Goal: Information Seeking & Learning: Understand process/instructions

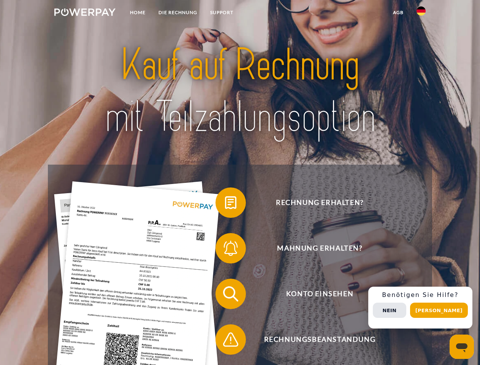
click at [85, 13] on img at bounding box center [84, 12] width 61 height 8
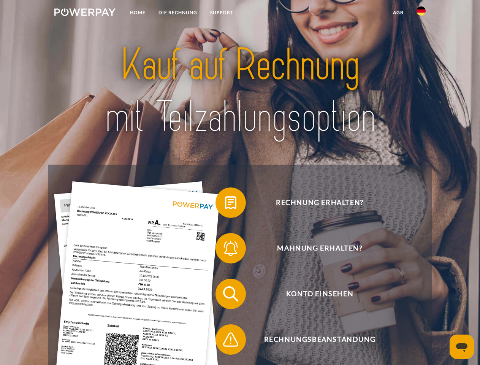
click at [421, 13] on img at bounding box center [421, 10] width 9 height 9
click at [398, 13] on link "agb" at bounding box center [399, 13] width 24 height 14
click at [225, 204] on span at bounding box center [219, 203] width 38 height 38
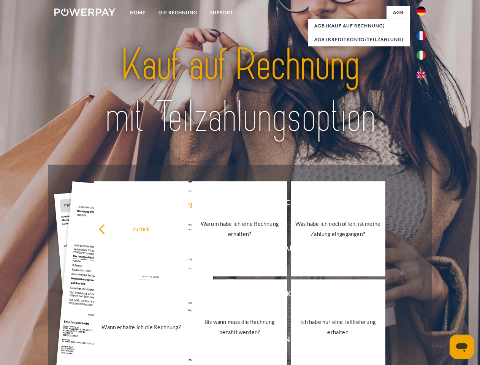
click at [225, 250] on div "zurück Warum habe ich eine Rechnung erhalten? Was habe ich noch offen, ist mein…" at bounding box center [239, 278] width 307 height 196
click at [225, 295] on link "Bis wann muss die Rechnung bezahlt werden?" at bounding box center [239, 327] width 95 height 95
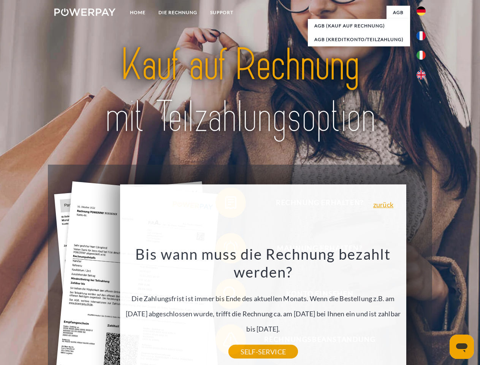
click at [423, 308] on div "Rechnung erhalten? Mahnung erhalten? Konto einsehen" at bounding box center [240, 317] width 384 height 304
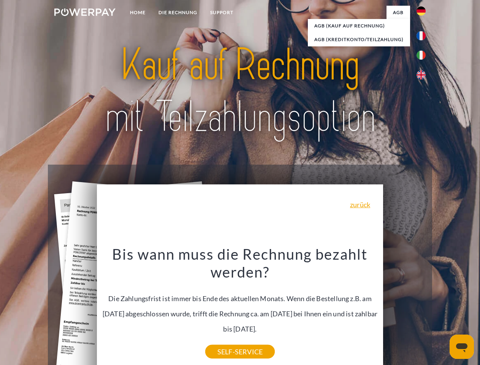
click at [405, 309] on span "Konto einsehen" at bounding box center [320, 294] width 186 height 30
click at [442, 310] on header "Home DIE RECHNUNG SUPPORT" at bounding box center [240, 262] width 480 height 525
